Goal: Transaction & Acquisition: Purchase product/service

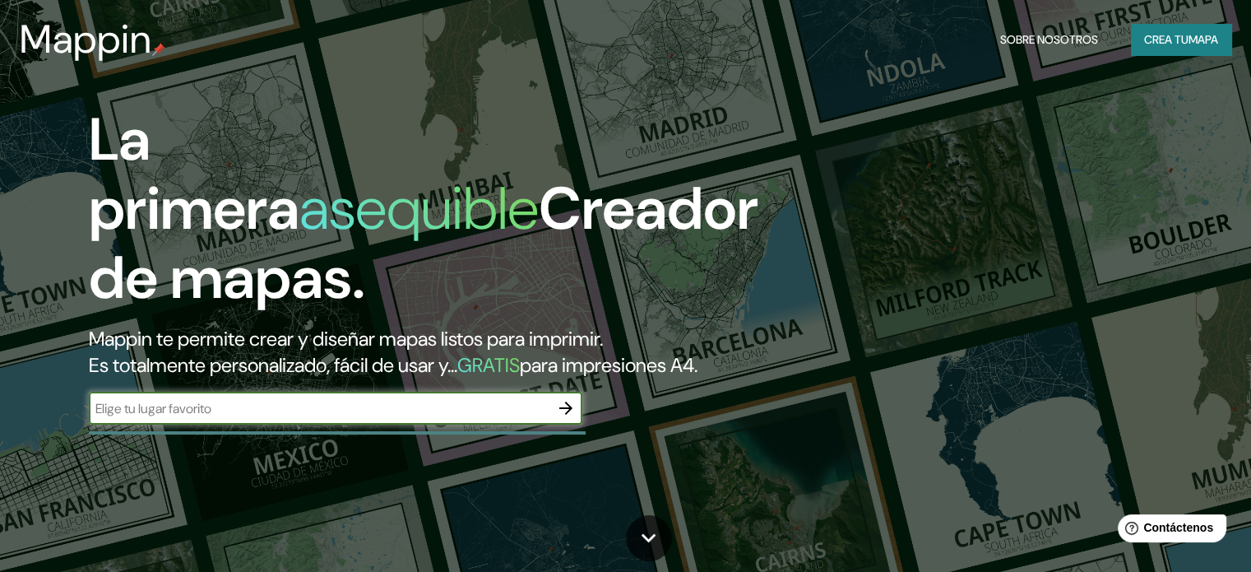
click at [386, 418] on input "text" at bounding box center [319, 408] width 461 height 19
type input "brasil parana"
click at [573, 418] on icon "button" at bounding box center [566, 408] width 20 height 20
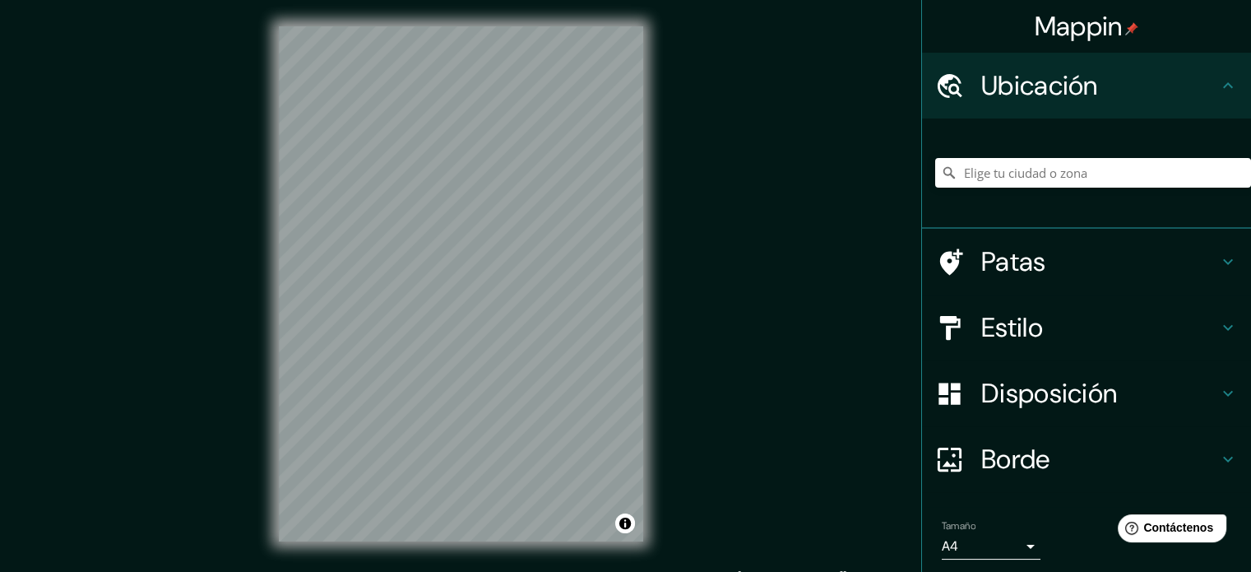
scroll to position [21, 0]
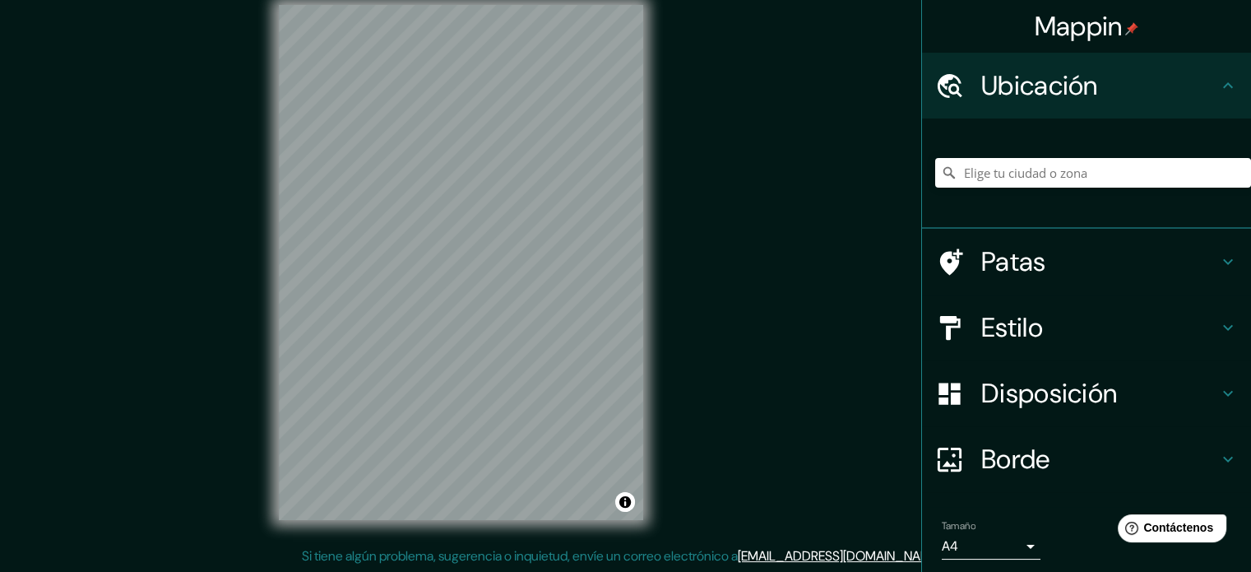
click at [1038, 327] on h4 "Estilo" at bounding box center [1100, 327] width 237 height 33
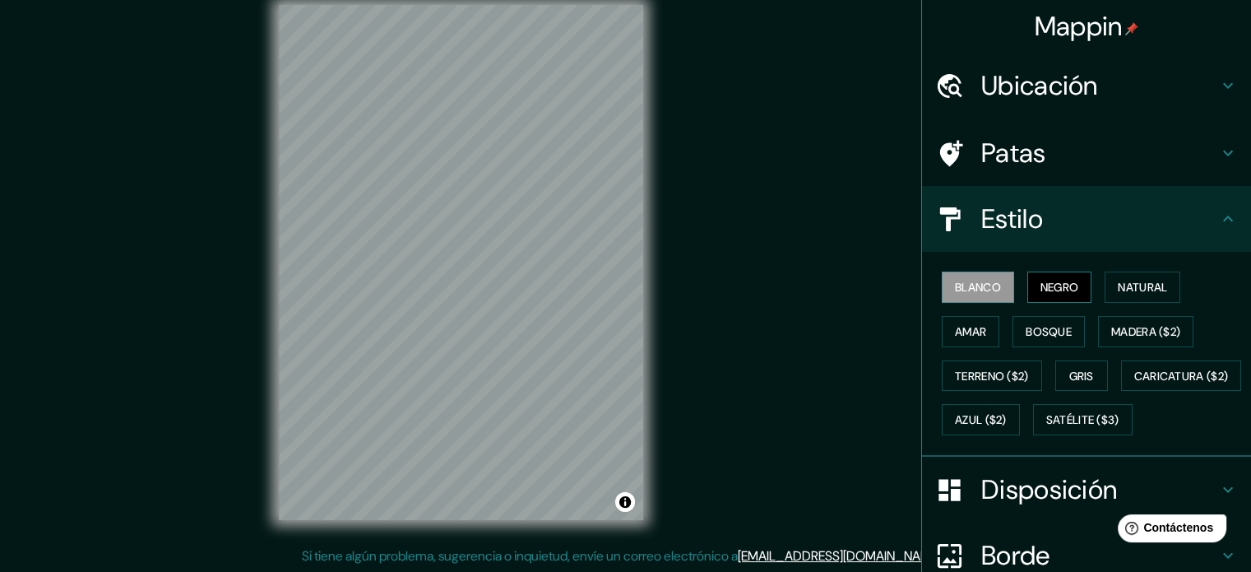
click at [1043, 284] on font "Negro" at bounding box center [1060, 287] width 39 height 15
click at [976, 311] on div "Blanco Negro Natural Amar Bosque Madera ($2) Terreno ($2) Gris Caricatura ($2) …" at bounding box center [1093, 353] width 316 height 177
click at [972, 332] on font "Amar" at bounding box center [970, 331] width 31 height 15
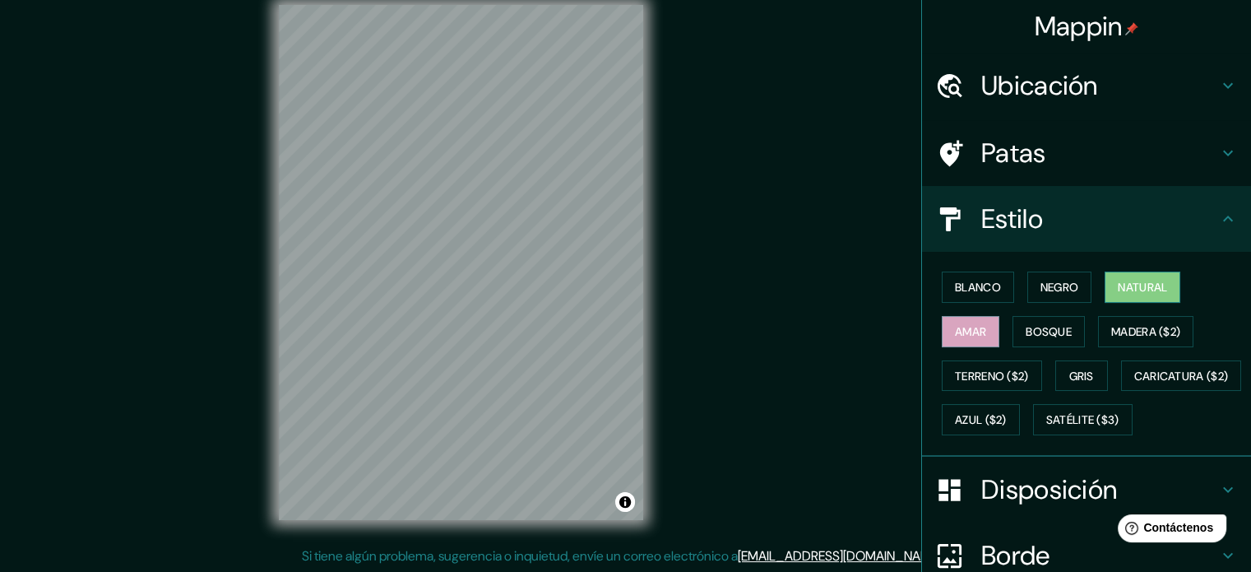
click at [1136, 292] on font "Natural" at bounding box center [1142, 287] width 49 height 15
click at [1148, 324] on font "Madera ($2)" at bounding box center [1146, 331] width 69 height 15
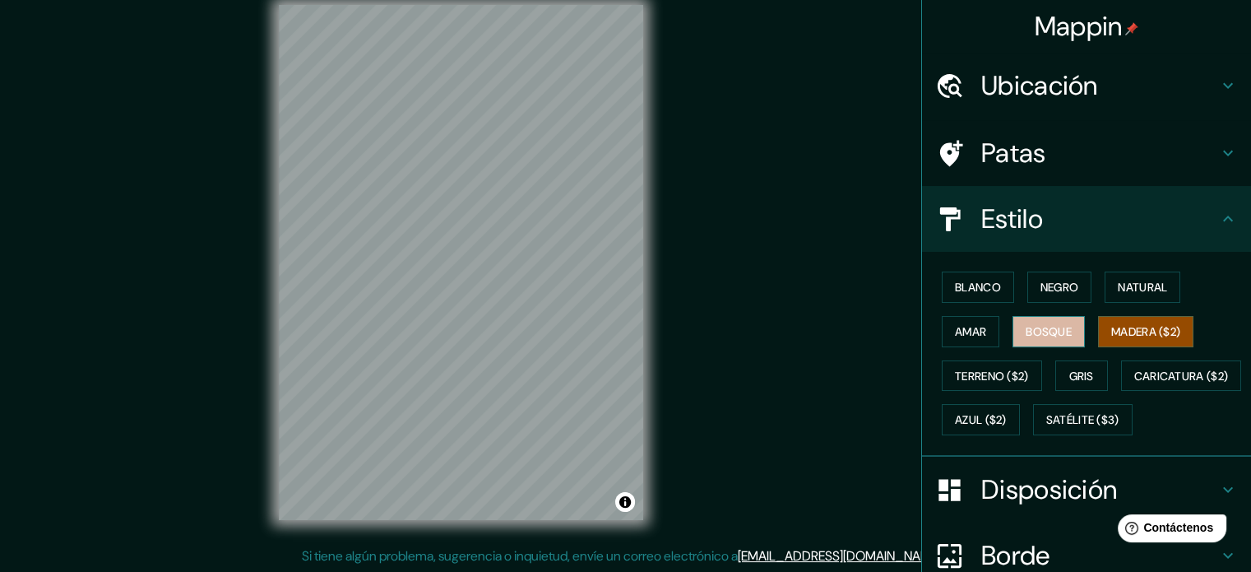
click at [1061, 337] on font "Bosque" at bounding box center [1049, 331] width 46 height 15
click at [1070, 362] on button "Gris" at bounding box center [1082, 375] width 53 height 31
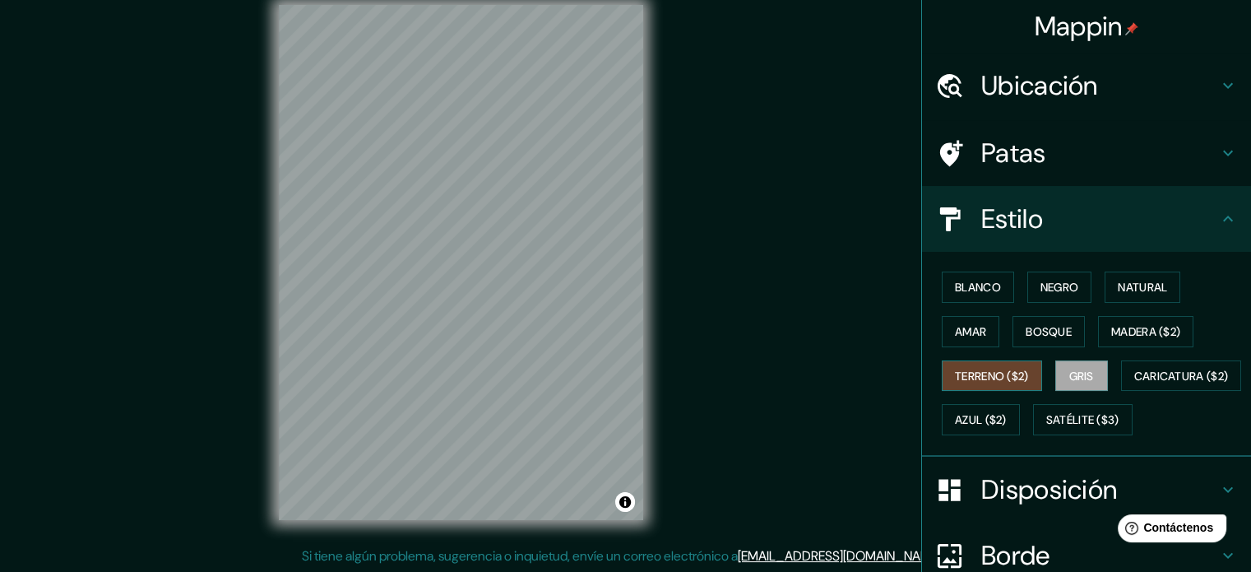
click at [1007, 384] on button "Terreno ($2)" at bounding box center [992, 375] width 100 height 31
click at [1135, 383] on font "Caricatura ($2)" at bounding box center [1182, 376] width 95 height 15
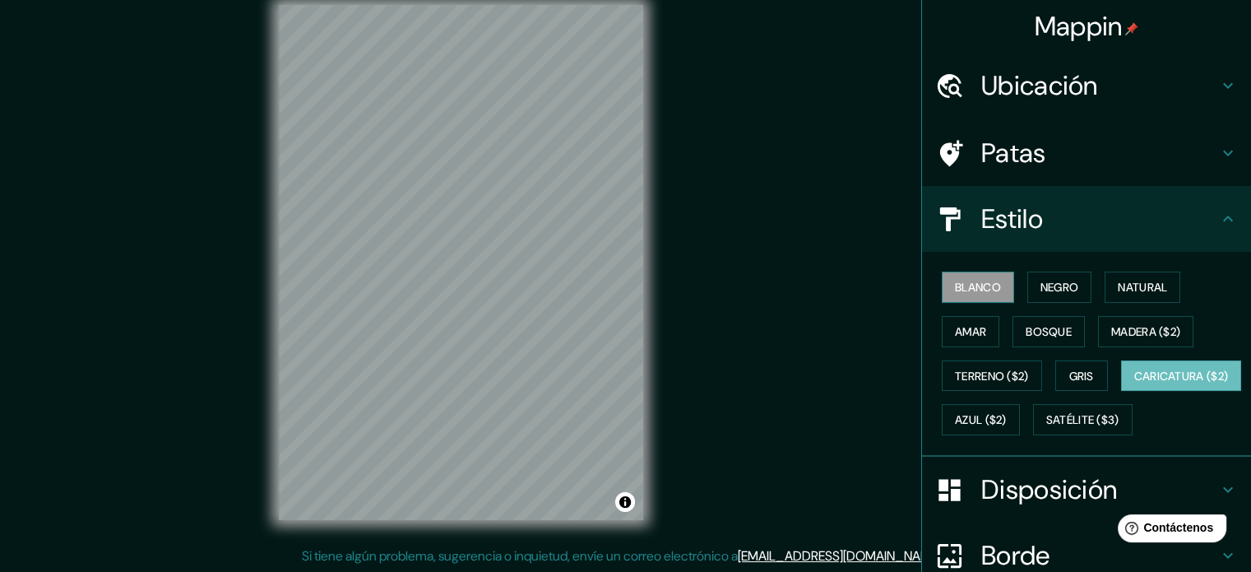
click at [981, 289] on font "Blanco" at bounding box center [978, 287] width 46 height 15
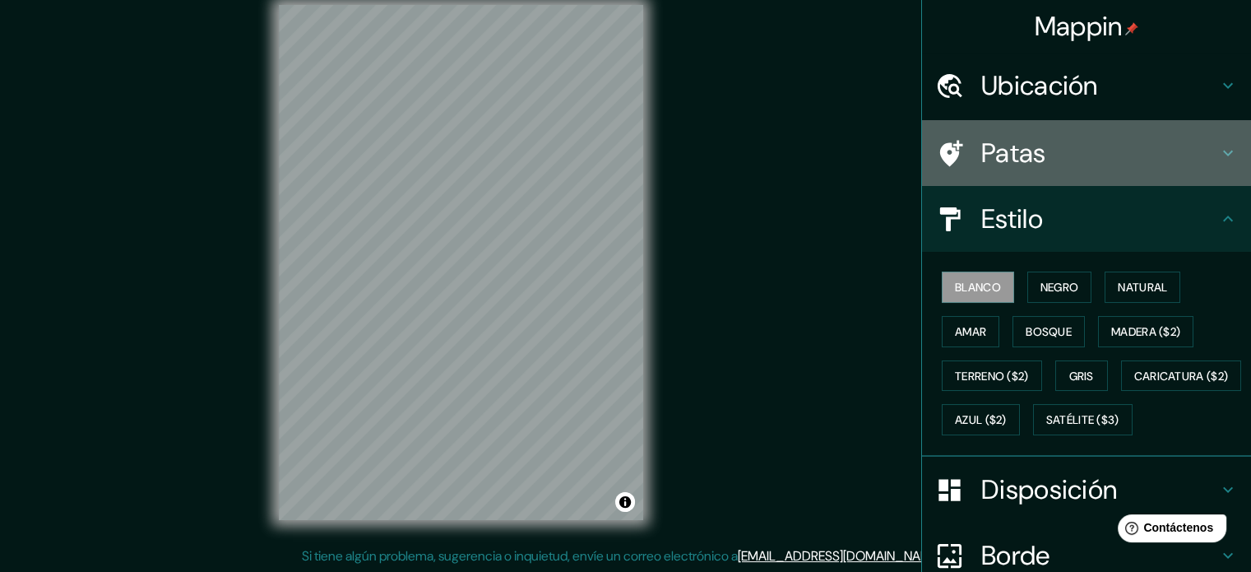
click at [1083, 128] on div "Patas" at bounding box center [1086, 153] width 329 height 66
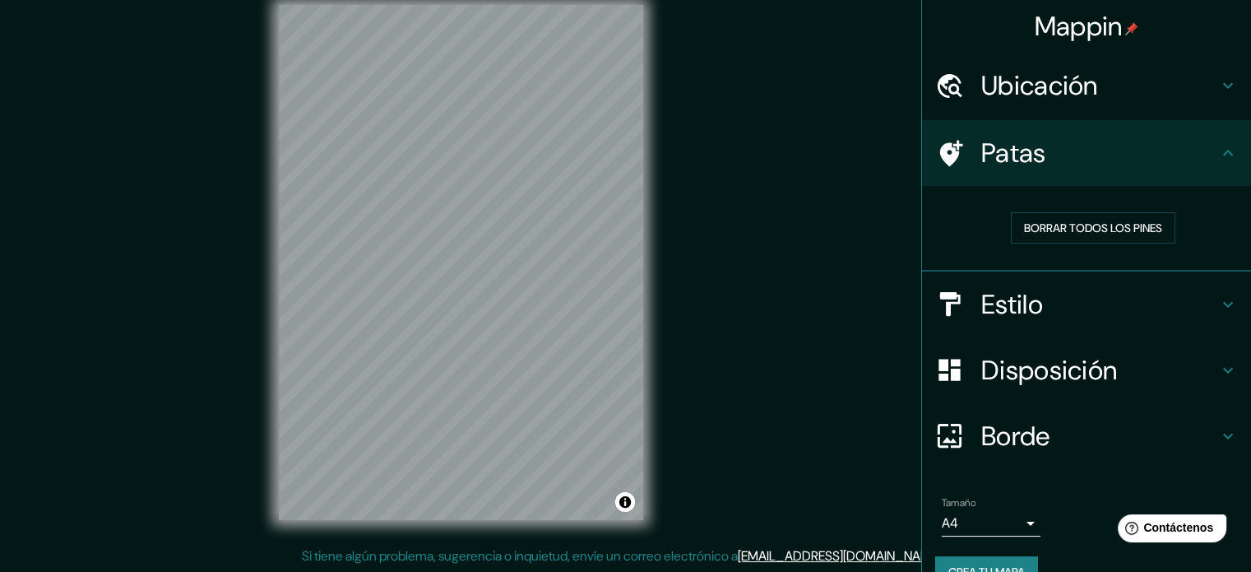
click at [1132, 174] on div "Patas" at bounding box center [1086, 153] width 329 height 66
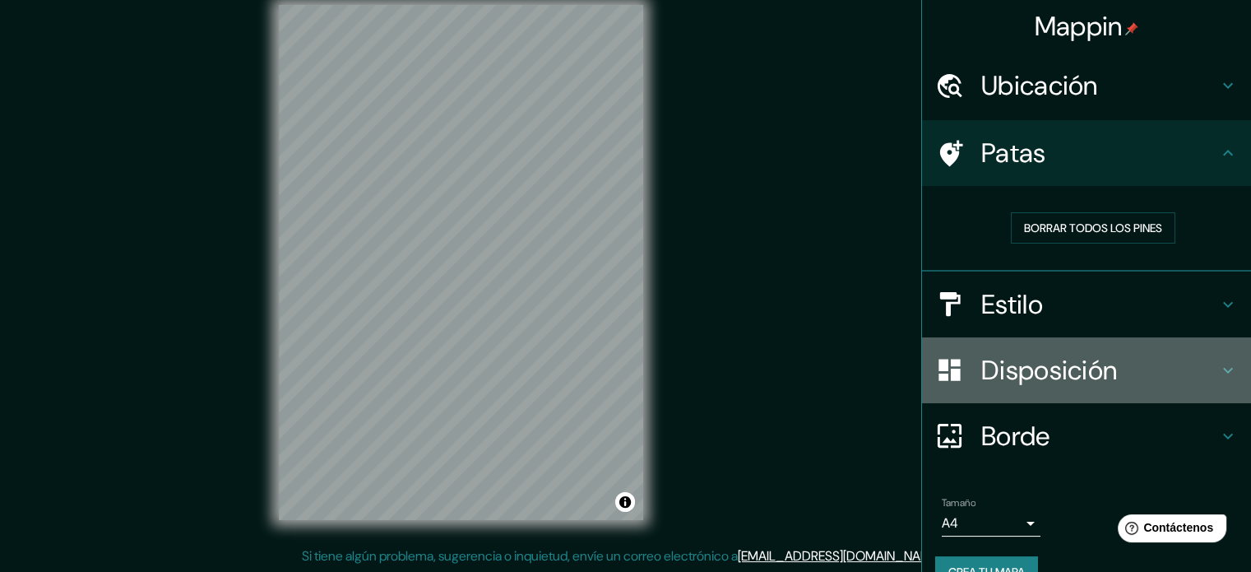
click at [1052, 367] on font "Disposición" at bounding box center [1050, 370] width 136 height 35
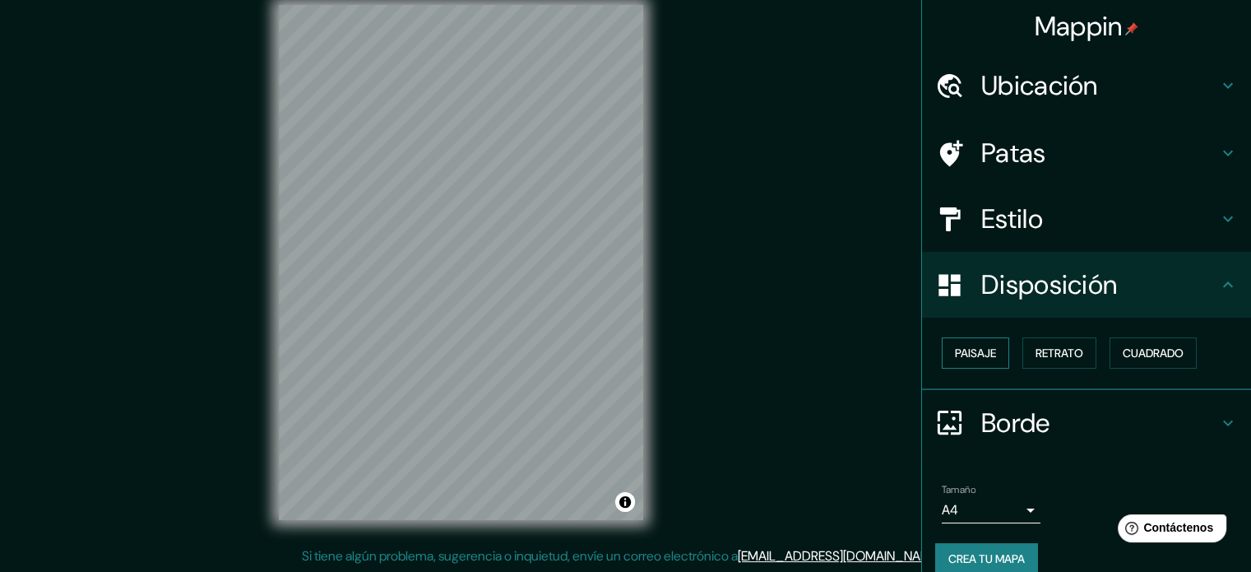
click at [977, 348] on font "Paisaje" at bounding box center [975, 353] width 41 height 15
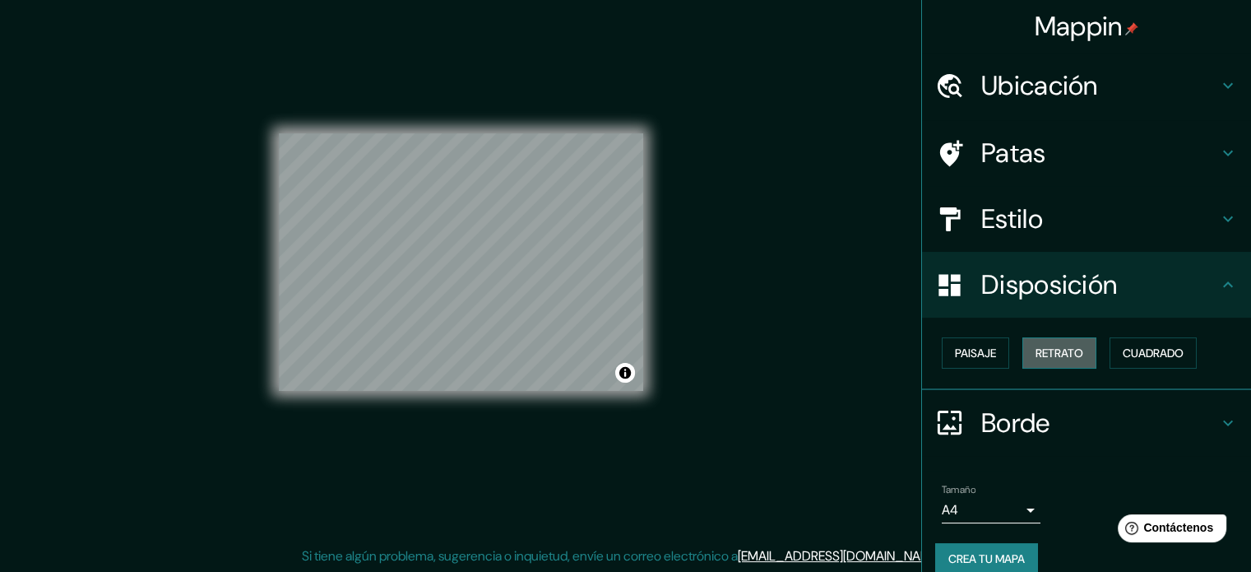
click at [1036, 353] on font "Retrato" at bounding box center [1060, 353] width 48 height 15
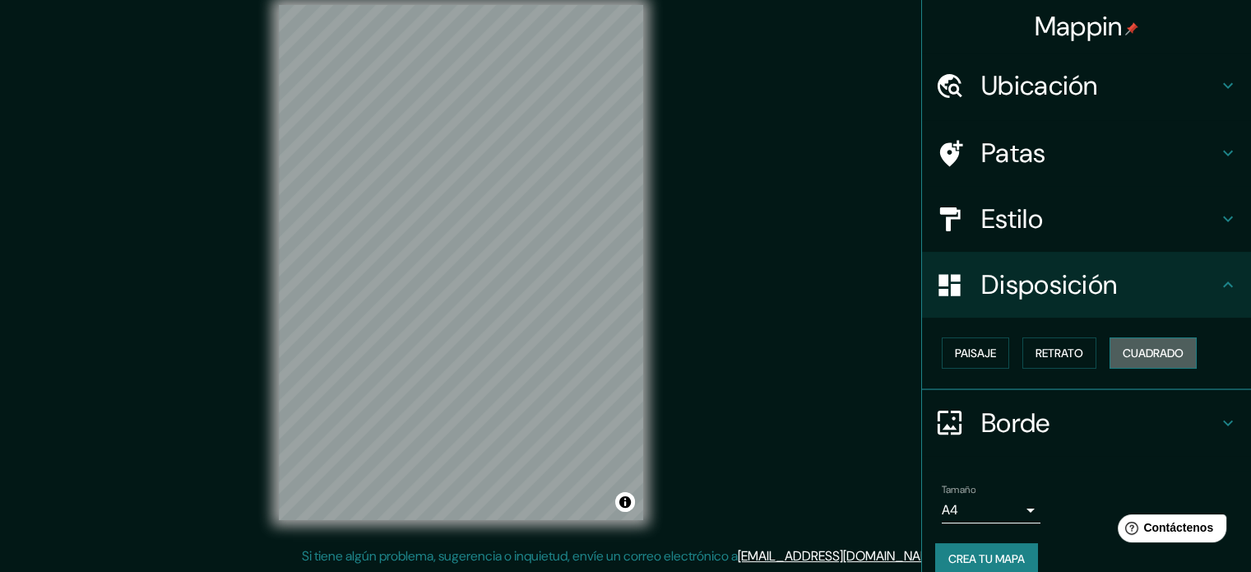
click at [1126, 352] on font "Cuadrado" at bounding box center [1153, 353] width 61 height 15
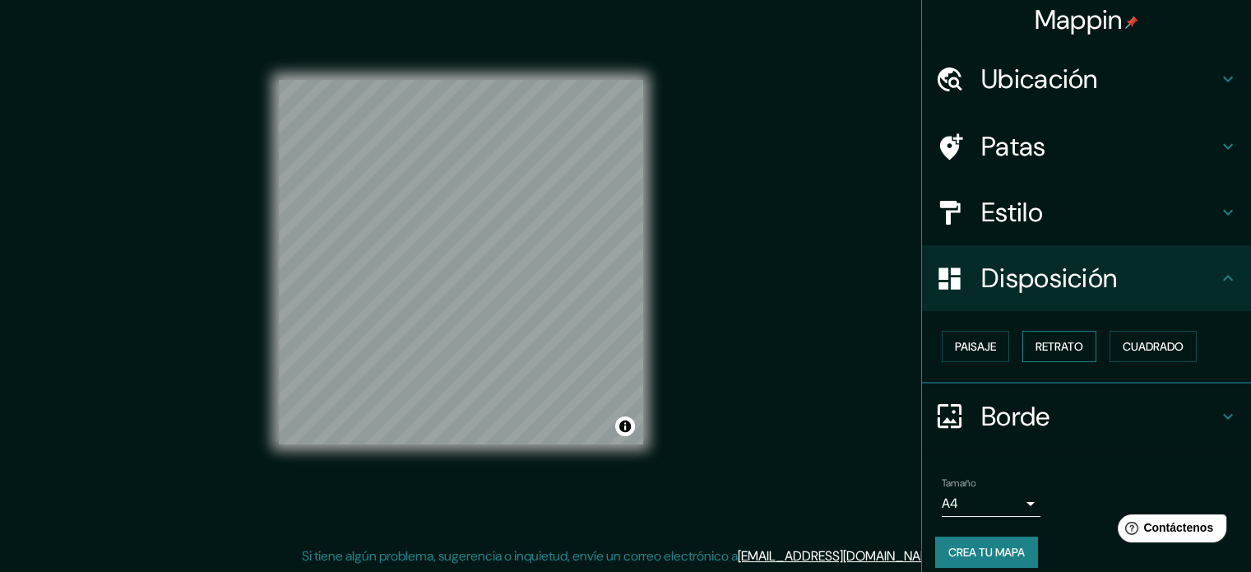
scroll to position [20, 0]
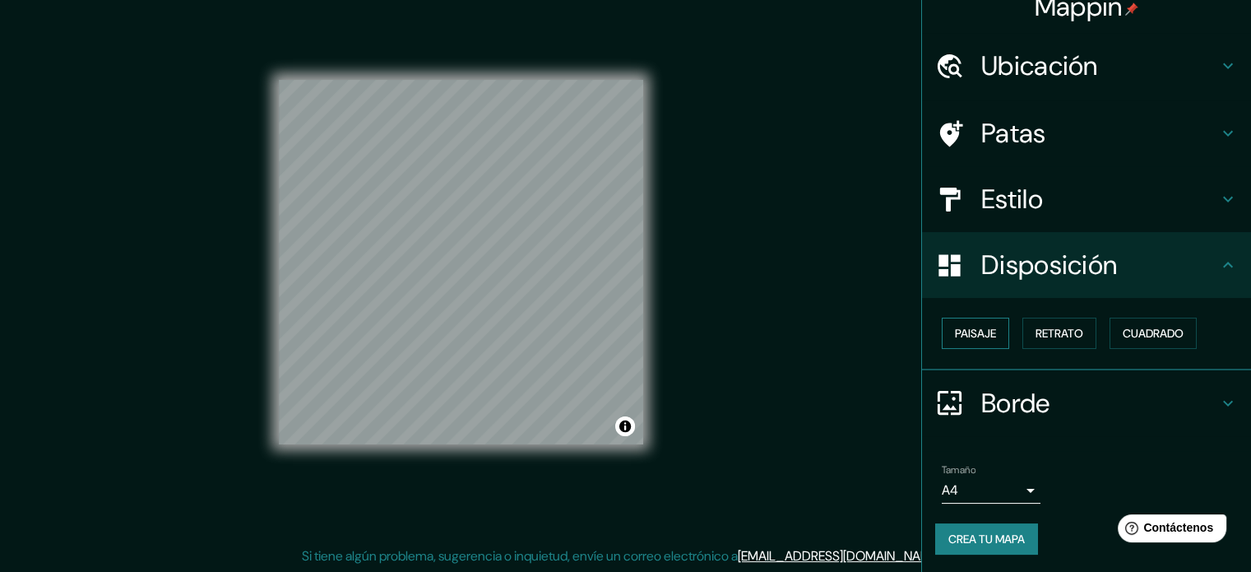
click at [984, 334] on font "Paisaje" at bounding box center [975, 333] width 41 height 15
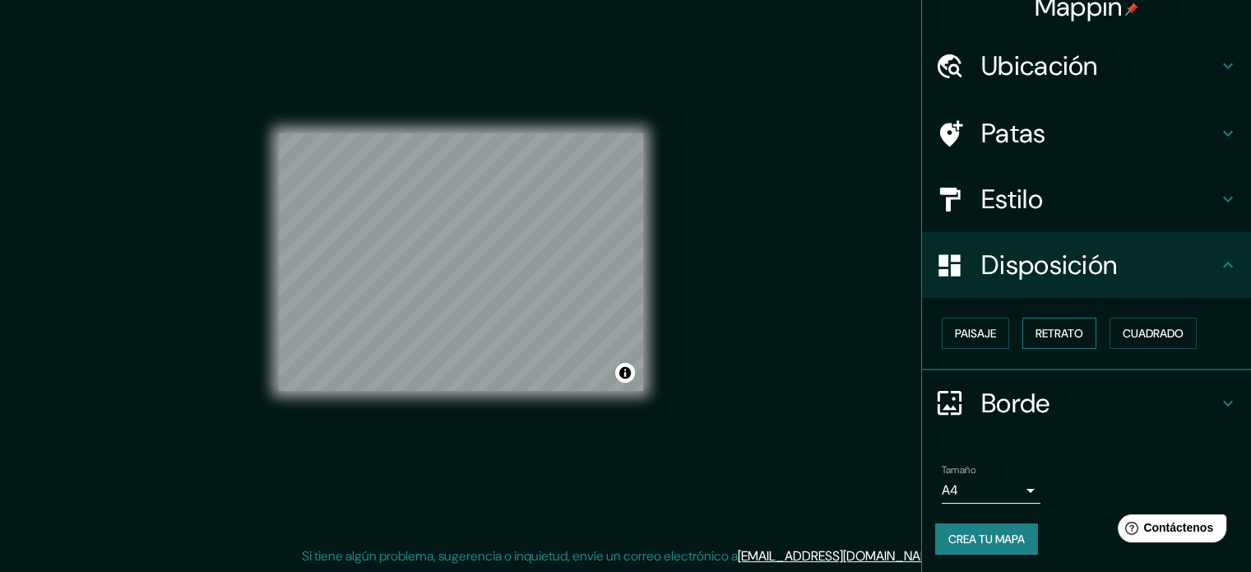
click at [1040, 335] on font "Retrato" at bounding box center [1060, 333] width 48 height 15
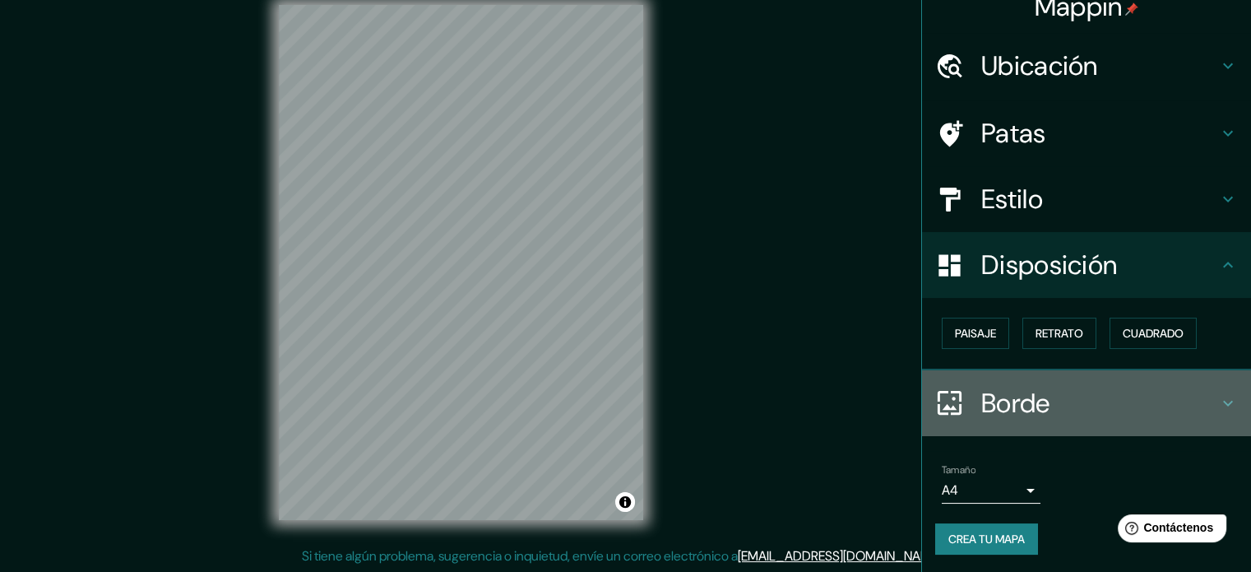
click at [1083, 394] on h4 "Borde" at bounding box center [1100, 403] width 237 height 33
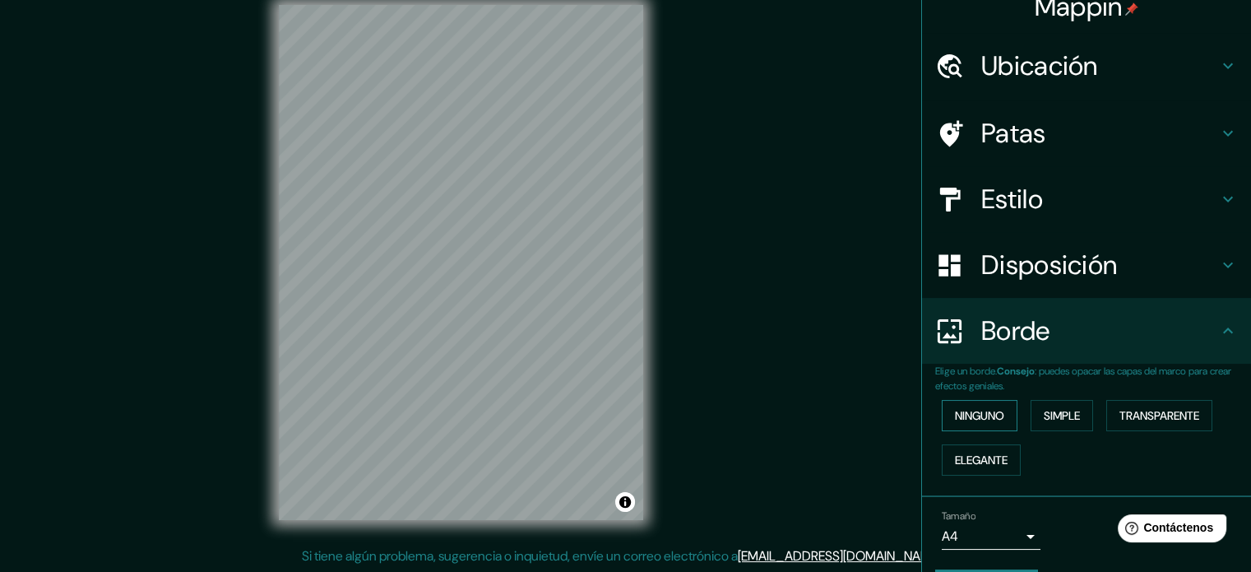
click at [997, 411] on button "Ninguno" at bounding box center [980, 415] width 76 height 31
click at [1052, 411] on font "Simple" at bounding box center [1062, 415] width 36 height 15
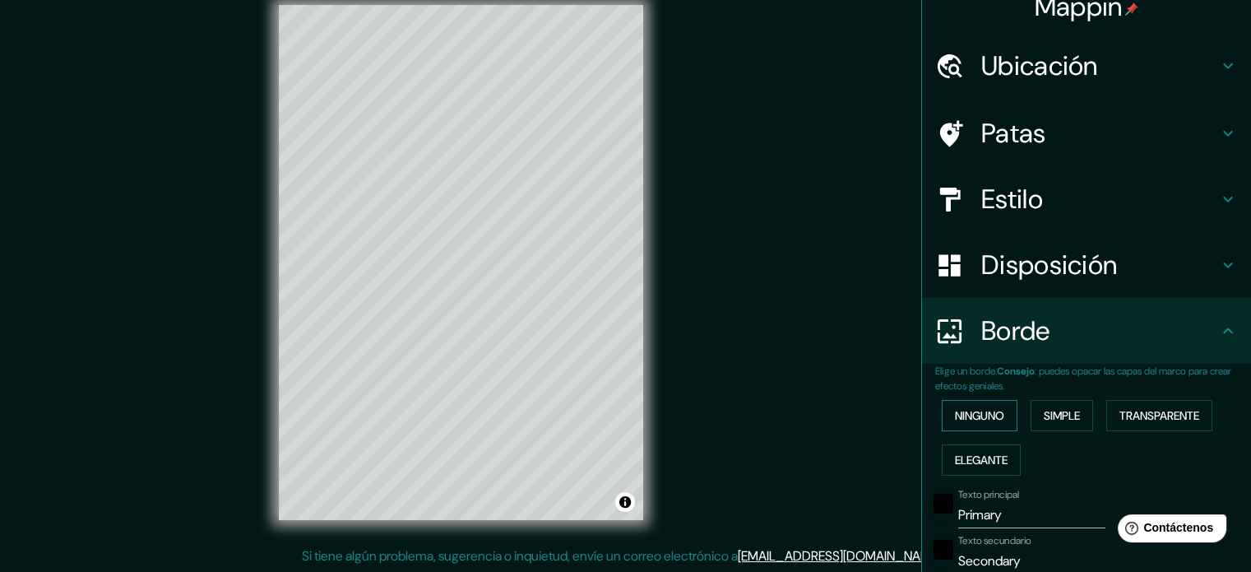
click at [961, 411] on font "Ninguno" at bounding box center [979, 415] width 49 height 15
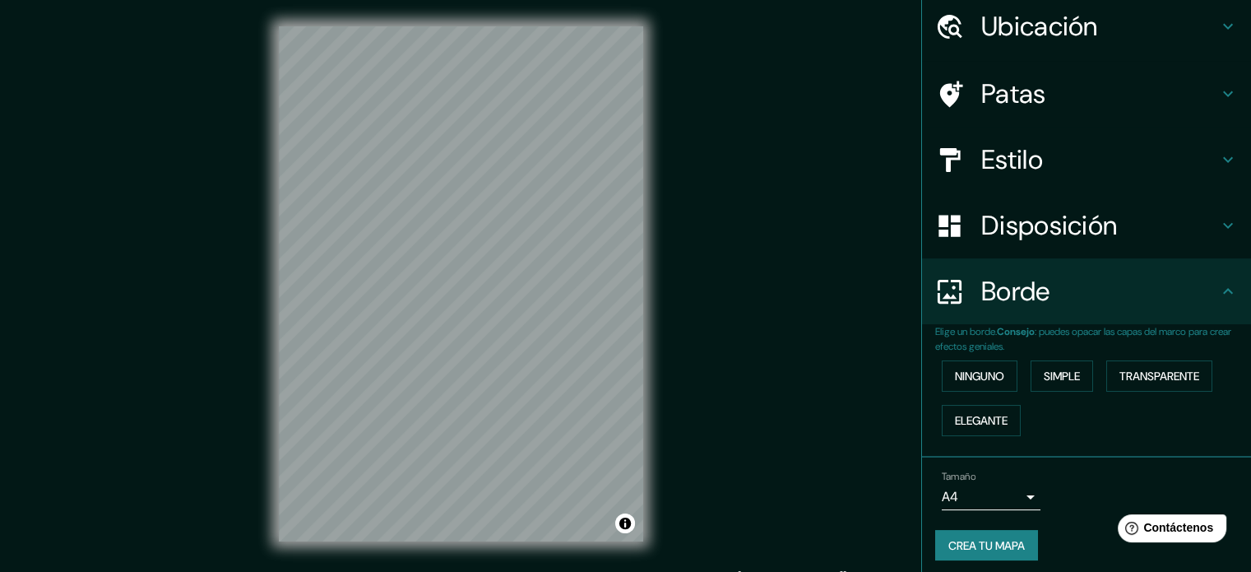
scroll to position [66, 0]
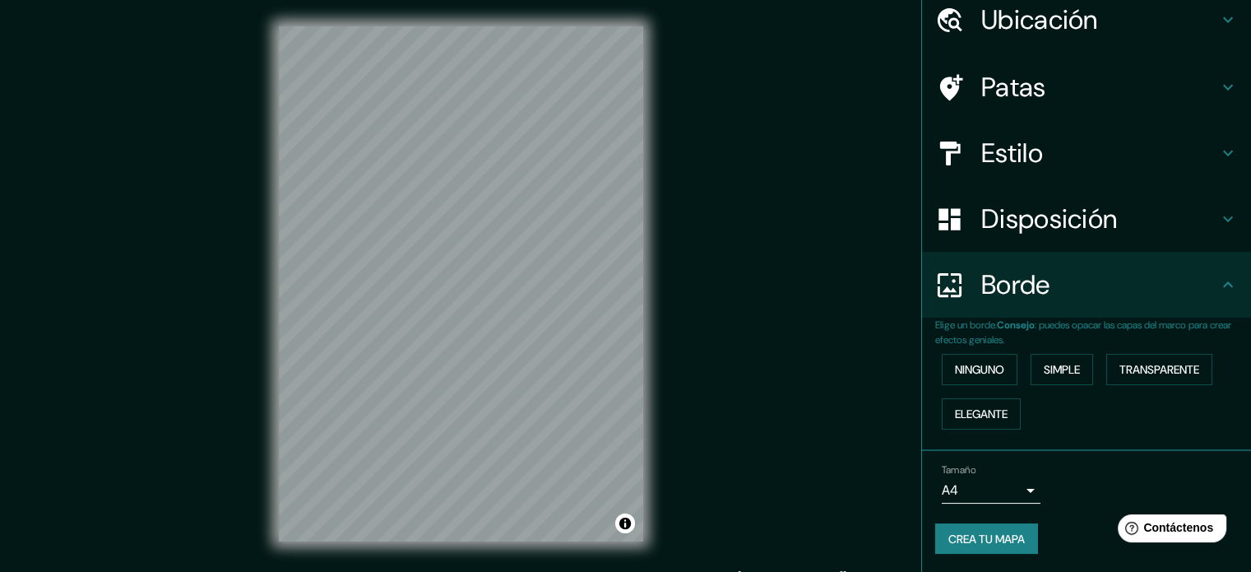
click at [1005, 537] on font "Crea tu mapa" at bounding box center [987, 539] width 77 height 15
click at [666, 352] on div "© Mapbox © OpenStreetMap Improve this map" at bounding box center [461, 284] width 417 height 568
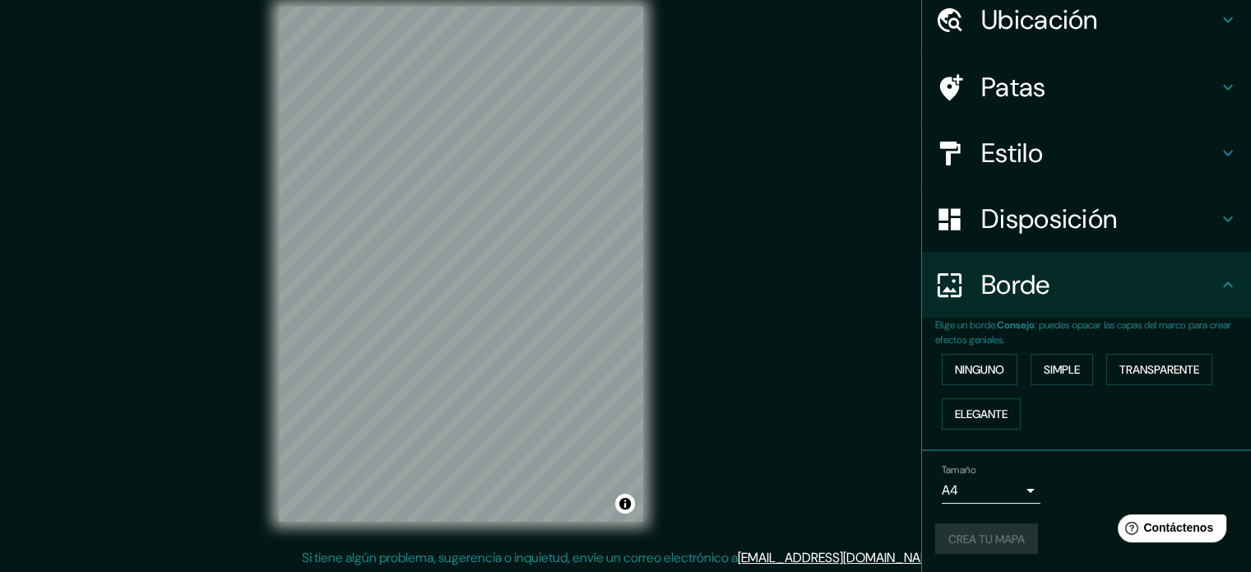
scroll to position [21, 0]
click at [997, 372] on button "Ninguno" at bounding box center [980, 369] width 76 height 31
click at [990, 535] on font "Crea tu mapa" at bounding box center [987, 539] width 77 height 15
